Goal: Find specific page/section: Find specific page/section

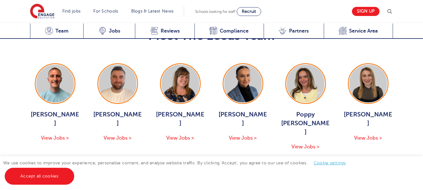
scroll to position [731, 0]
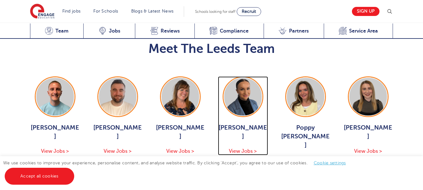
click at [255, 148] on span "View Jobs >" at bounding box center [243, 151] width 28 height 6
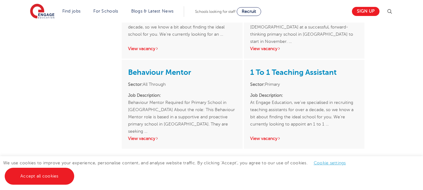
scroll to position [394, 0]
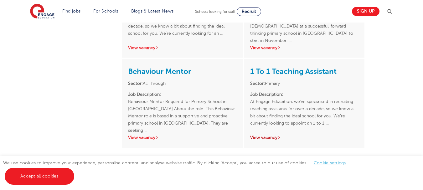
click at [268, 135] on link "View vacancy" at bounding box center [265, 137] width 31 height 5
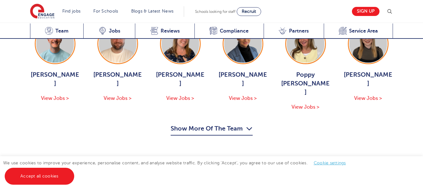
scroll to position [772, 0]
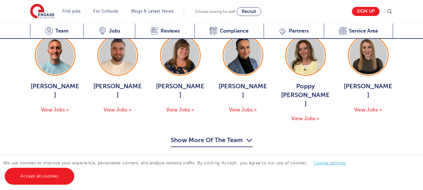
click at [241, 135] on button "Show More Of The Team" at bounding box center [212, 141] width 82 height 12
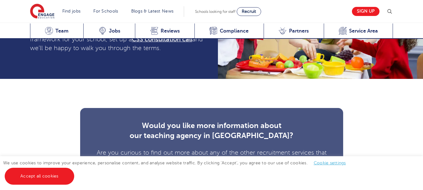
scroll to position [1820, 0]
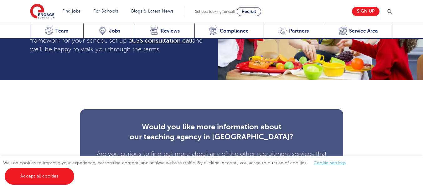
click at [237, 184] on link "online enquiry form" at bounding box center [221, 187] width 47 height 6
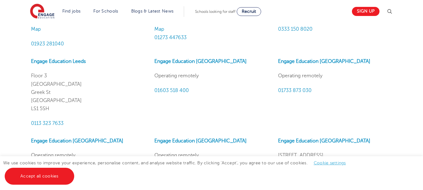
scroll to position [477, 0]
